Goal: Information Seeking & Learning: Find specific fact

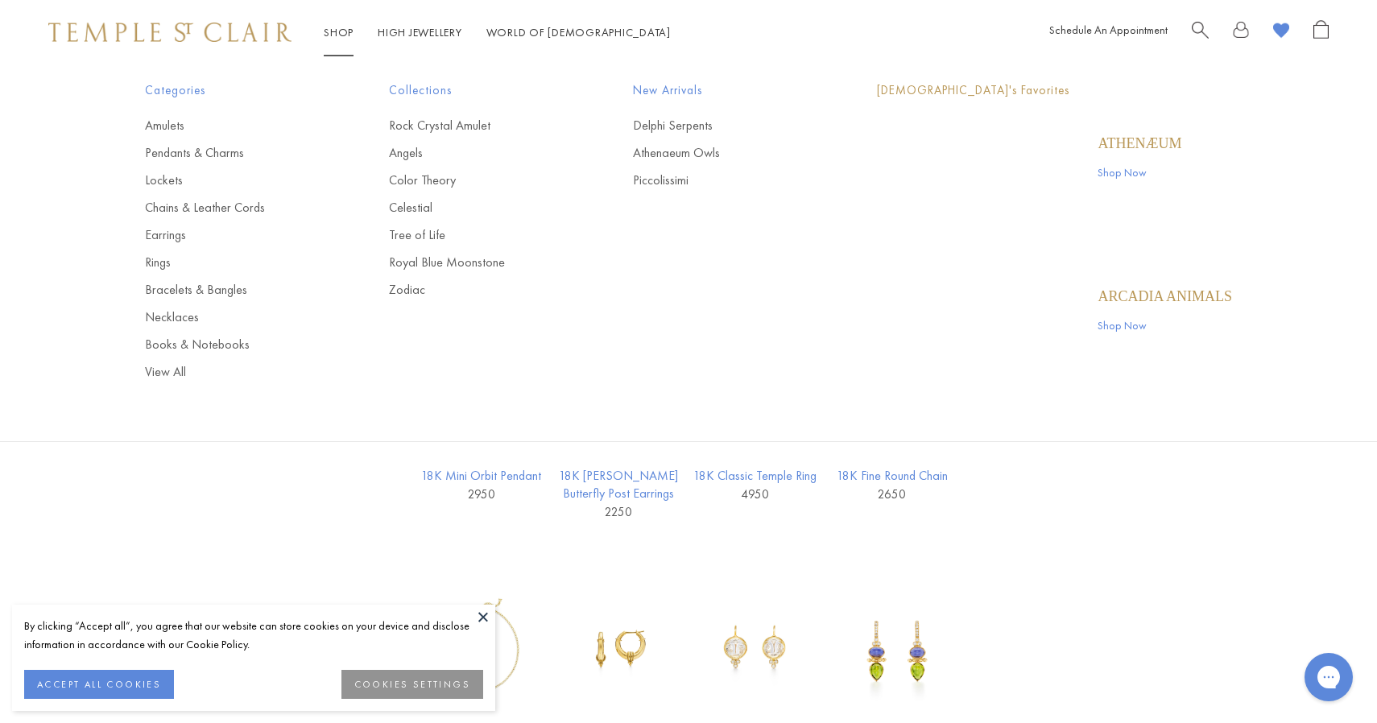
click at [337, 35] on link "Shop Shop" at bounding box center [339, 32] width 30 height 14
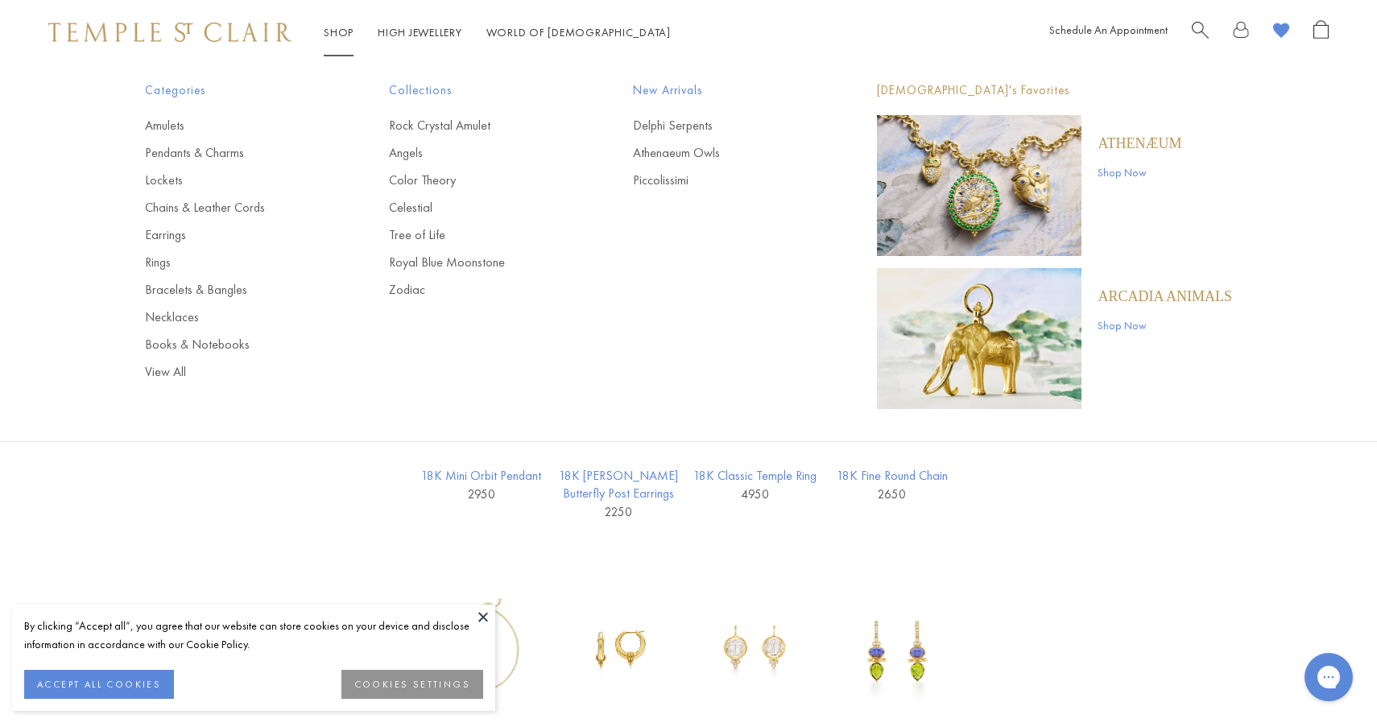
click at [1193, 15] on div "Shop Shop Categories Amulets Pendants & Charms Lockets Chains & Leather Cords E…" at bounding box center [688, 32] width 1377 height 64
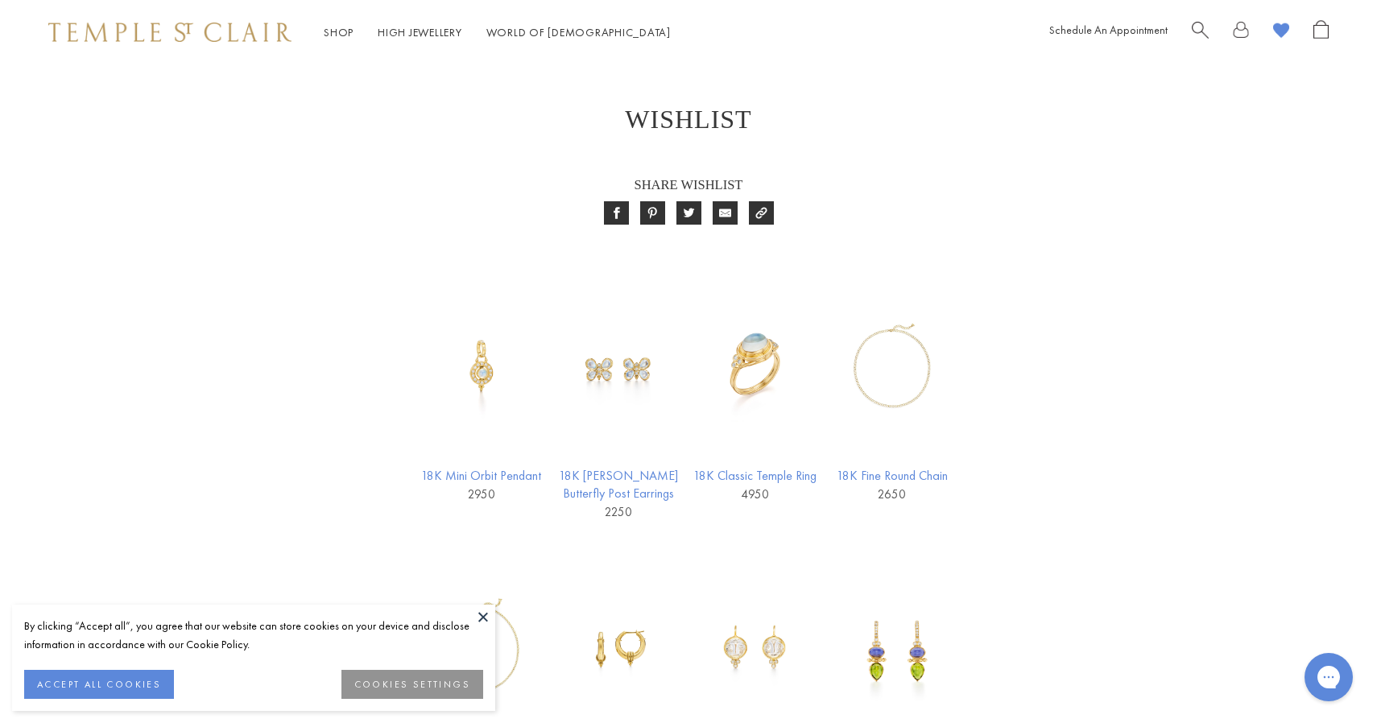
click at [1200, 31] on span "Search" at bounding box center [1200, 28] width 17 height 17
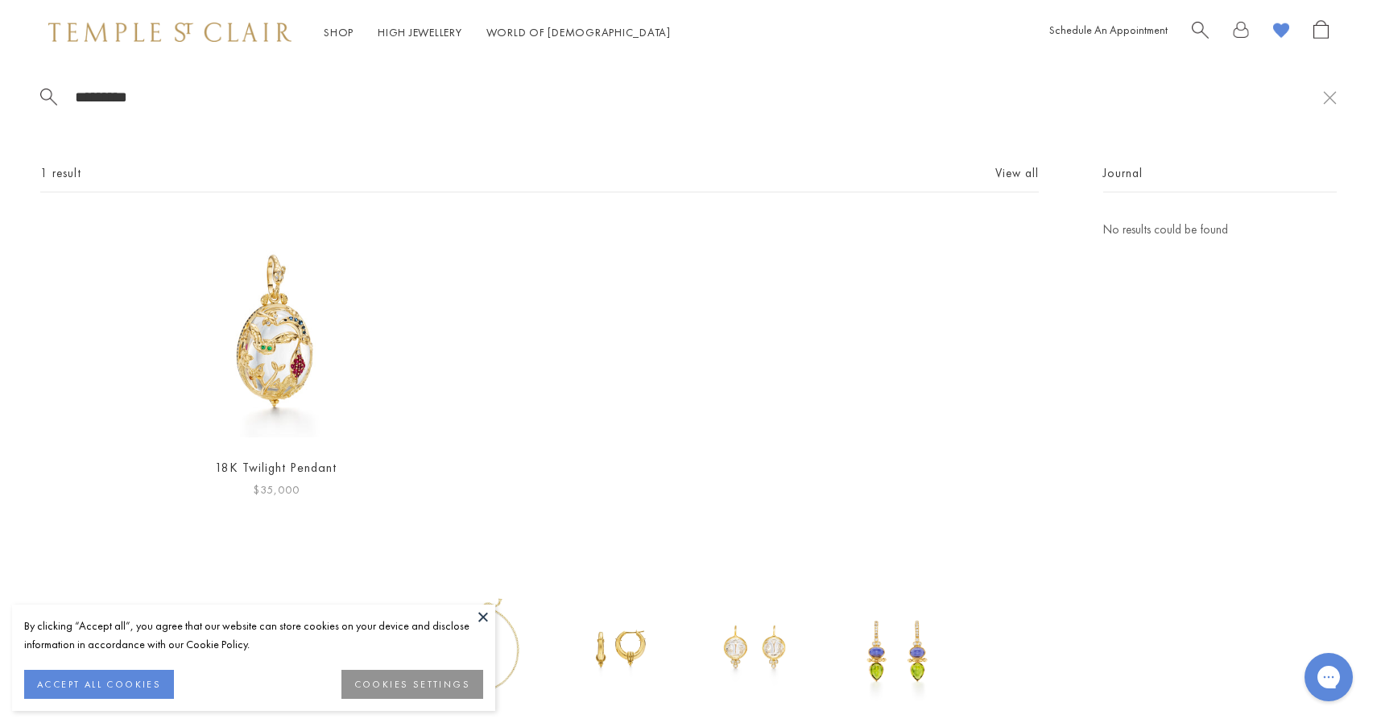
type input "********"
click at [317, 377] on img at bounding box center [275, 331] width 223 height 223
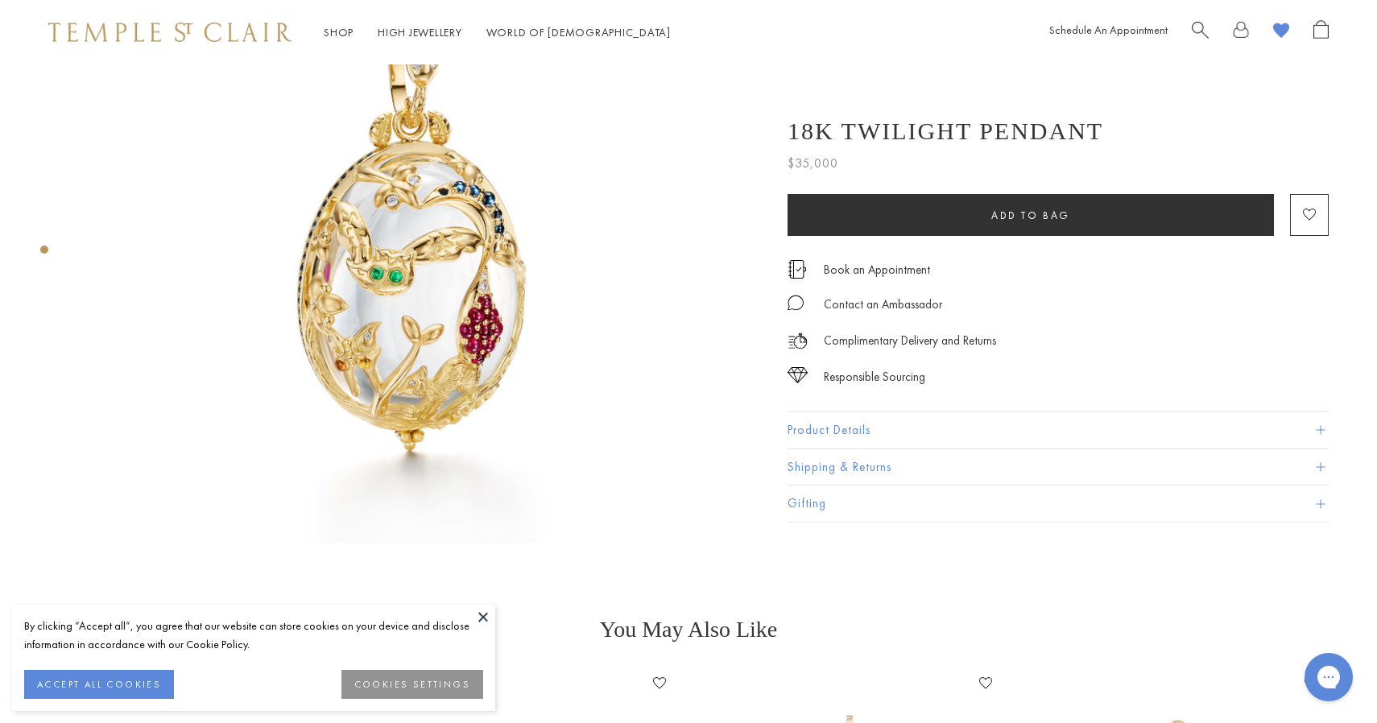
scroll to position [177, 0]
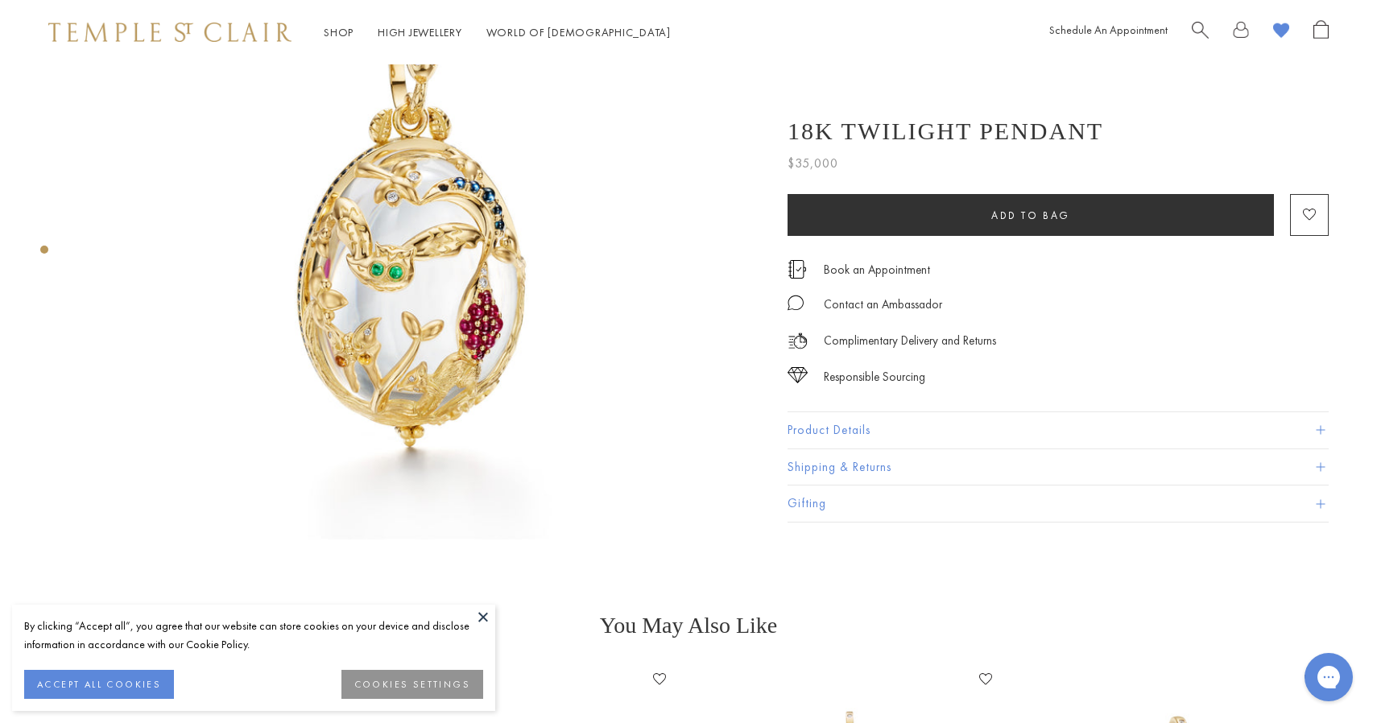
click at [840, 437] on button "Product Details" at bounding box center [1057, 430] width 541 height 36
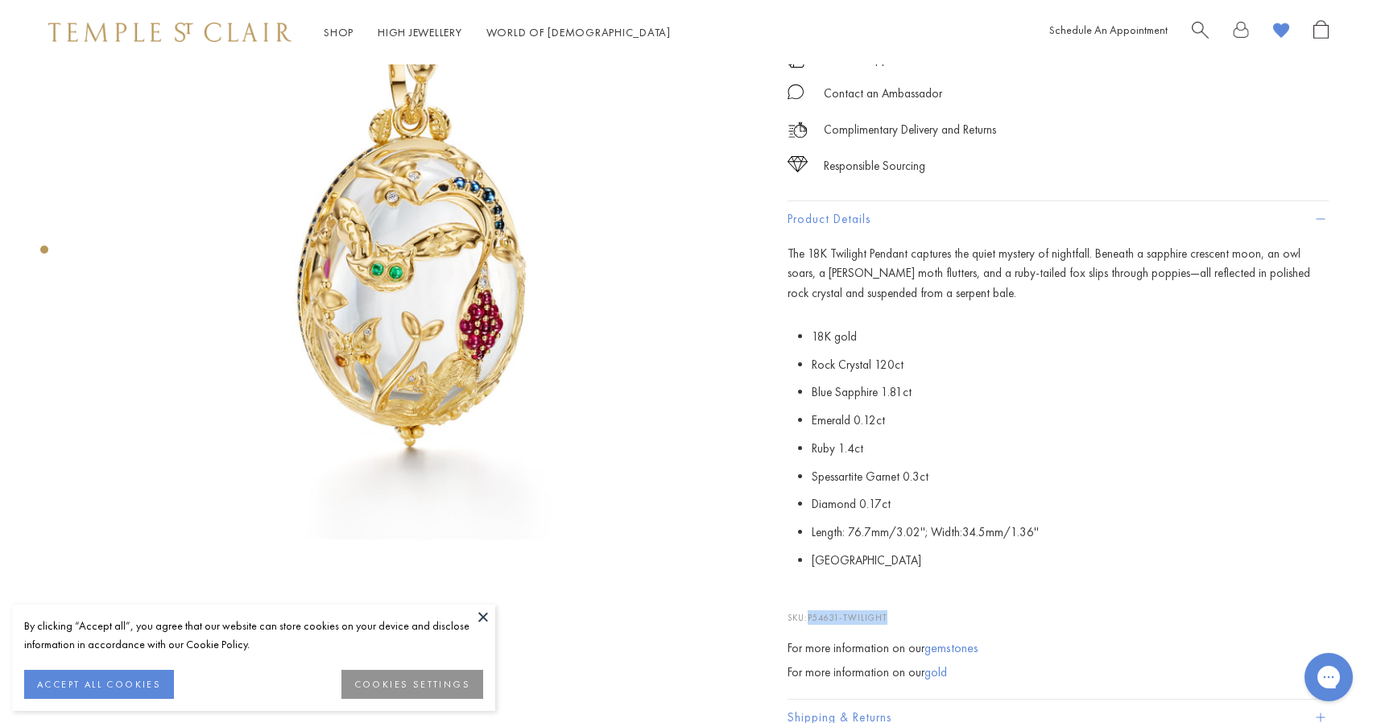
drag, startPoint x: 899, startPoint y: 618, endPoint x: 812, endPoint y: 618, distance: 87.0
click at [812, 618] on p "SKU: P54631-TWILIGHT" at bounding box center [1057, 608] width 541 height 31
copy span "P54631-TWILIGHT"
